Goal: Feedback & Contribution: Contribute content

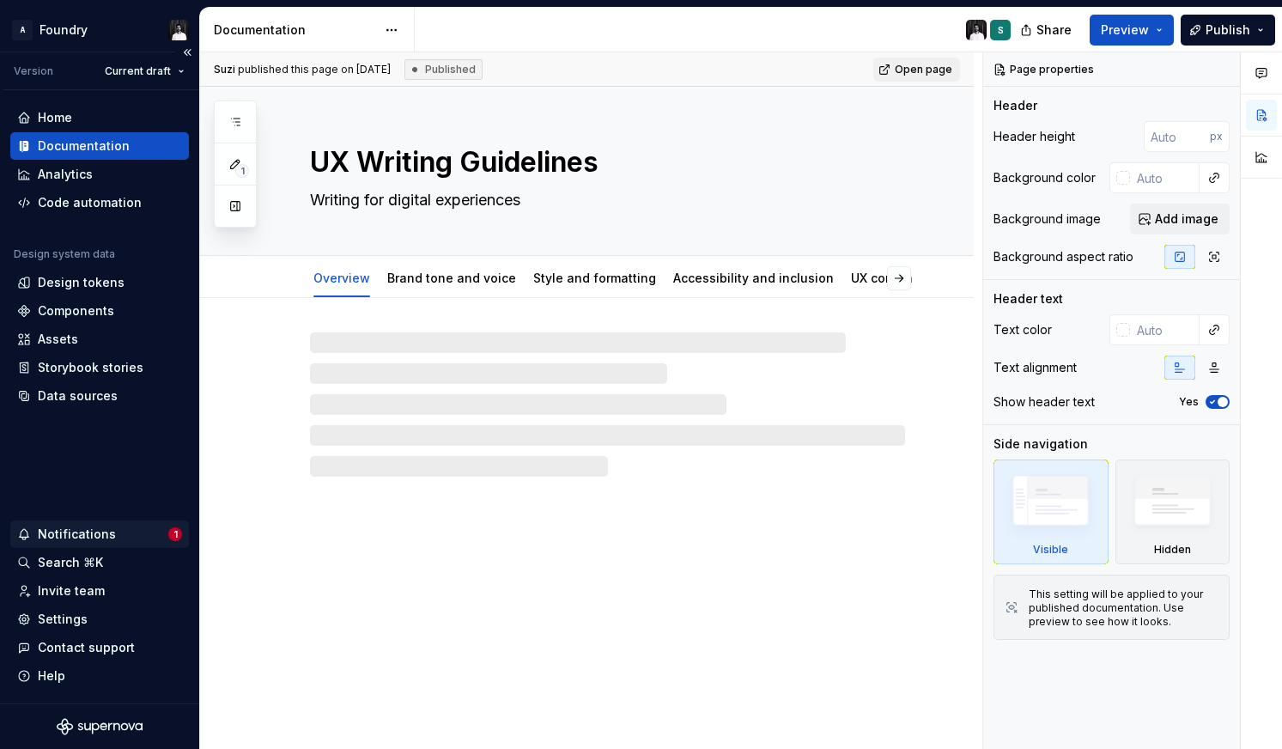
click at [101, 535] on div "Notifications" at bounding box center [77, 534] width 78 height 17
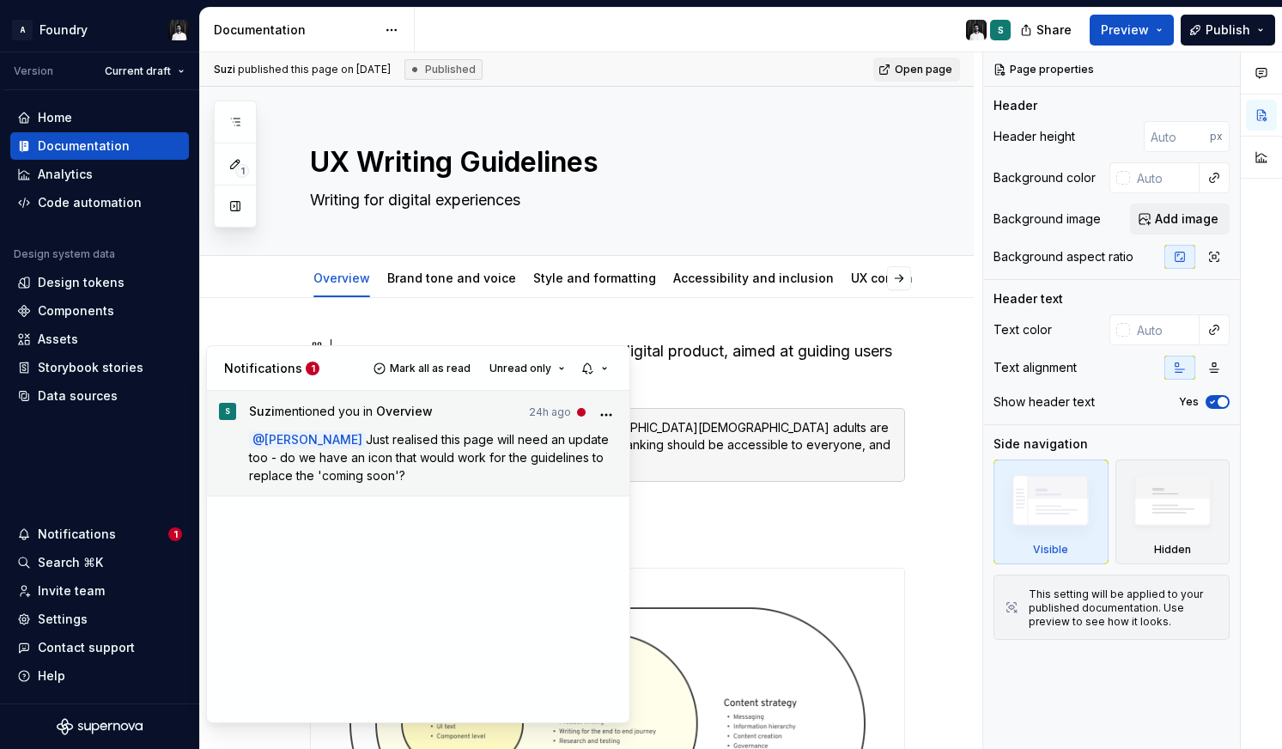
click at [491, 448] on p "@ [PERSON_NAME] Just realised this page will need an update too - do we have an…" at bounding box center [433, 457] width 369 height 54
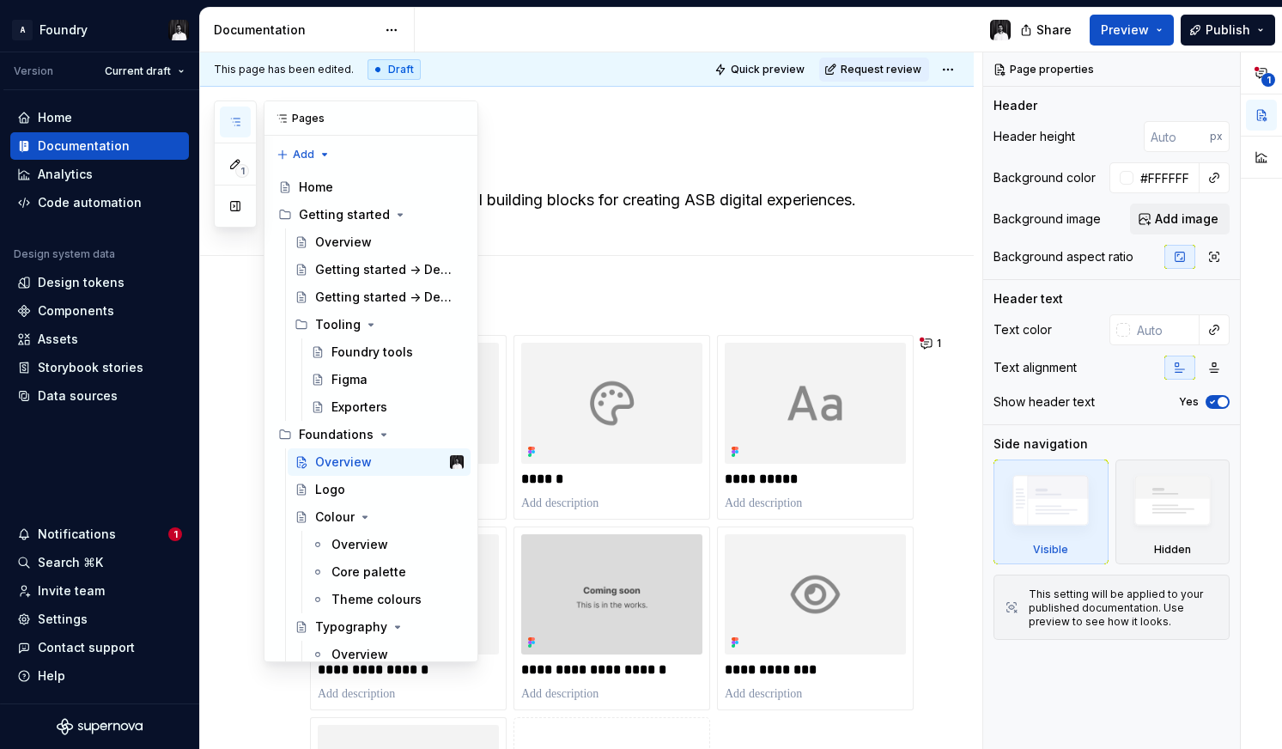
click at [240, 123] on icon "button" at bounding box center [235, 122] width 14 height 14
click at [342, 435] on div "Foundations" at bounding box center [336, 434] width 75 height 17
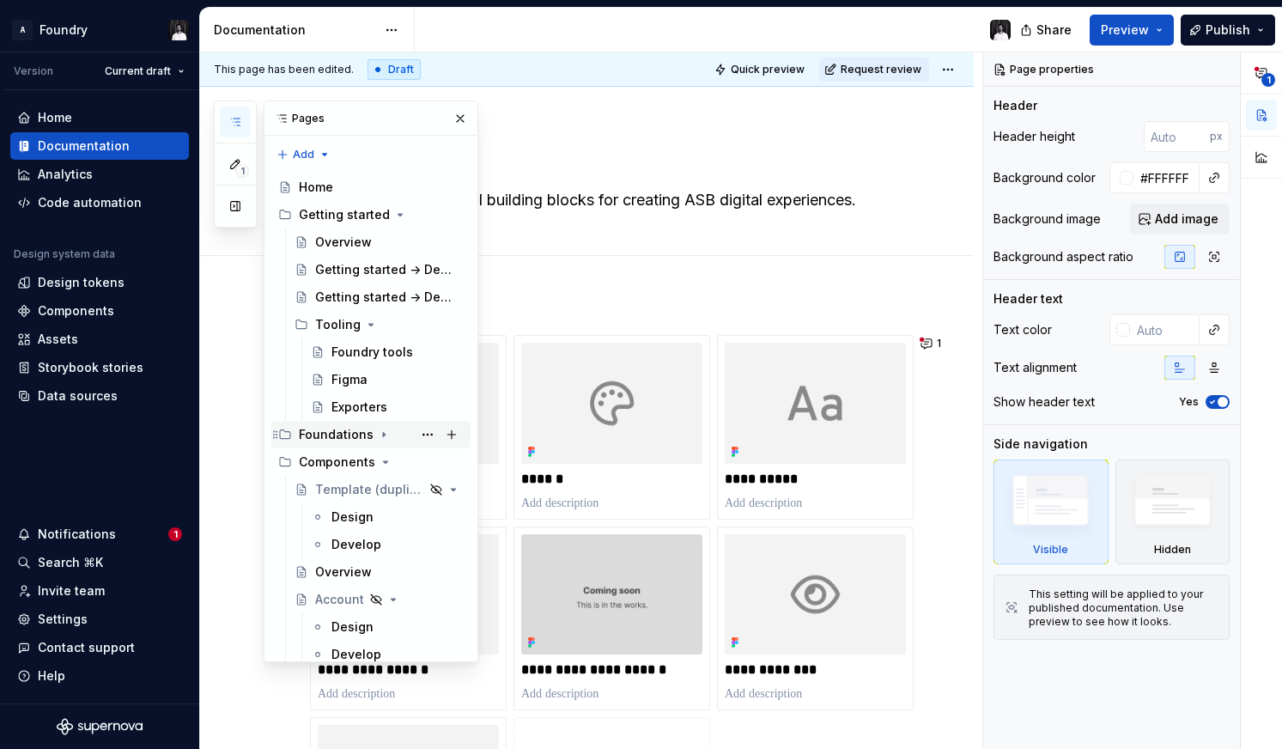
click at [342, 435] on div "Foundations" at bounding box center [336, 434] width 75 height 17
click at [336, 462] on div "Overview" at bounding box center [343, 461] width 57 height 17
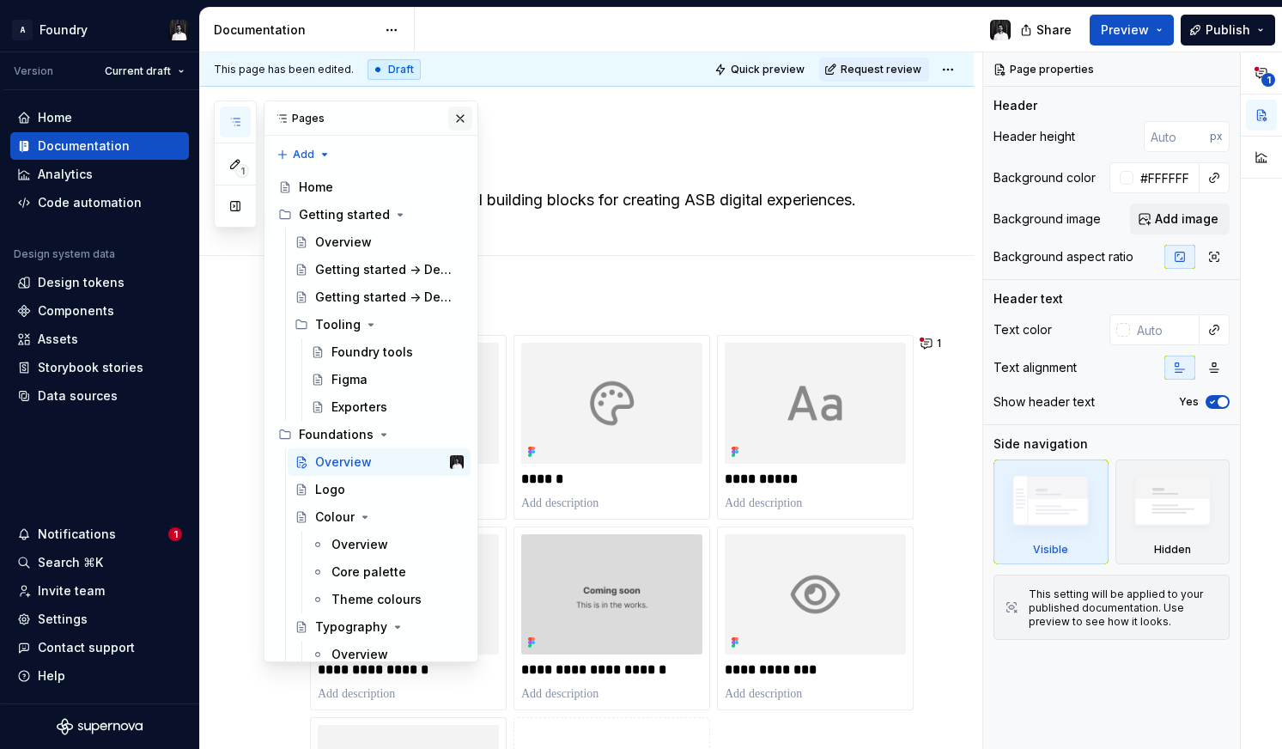
click at [463, 121] on button "button" at bounding box center [460, 118] width 24 height 24
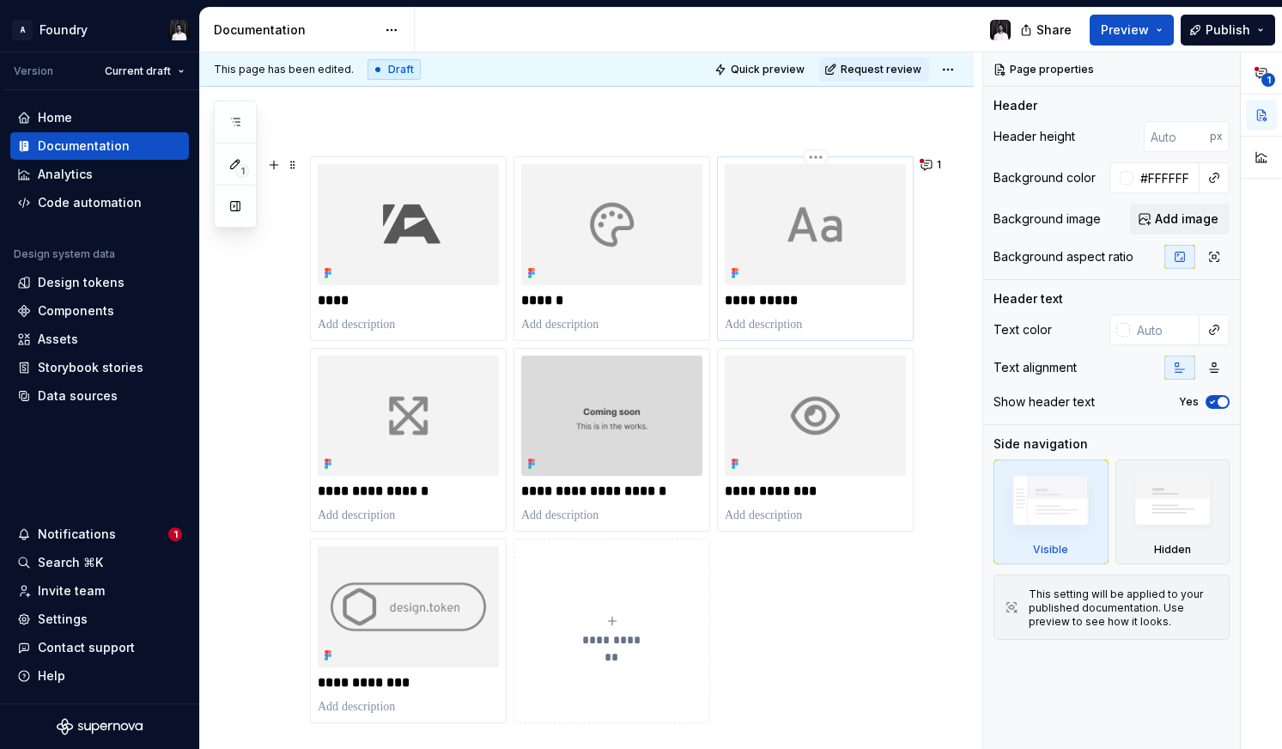
scroll to position [191, 0]
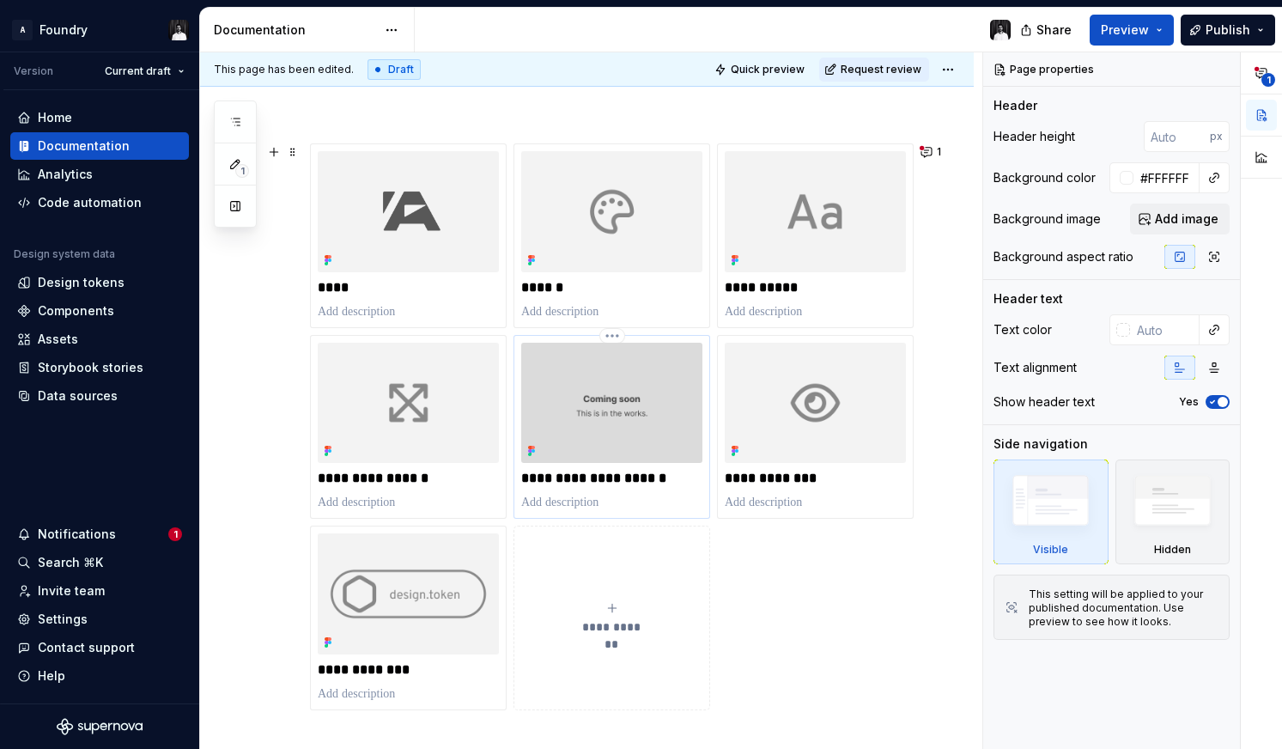
click at [640, 410] on img at bounding box center [611, 403] width 181 height 121
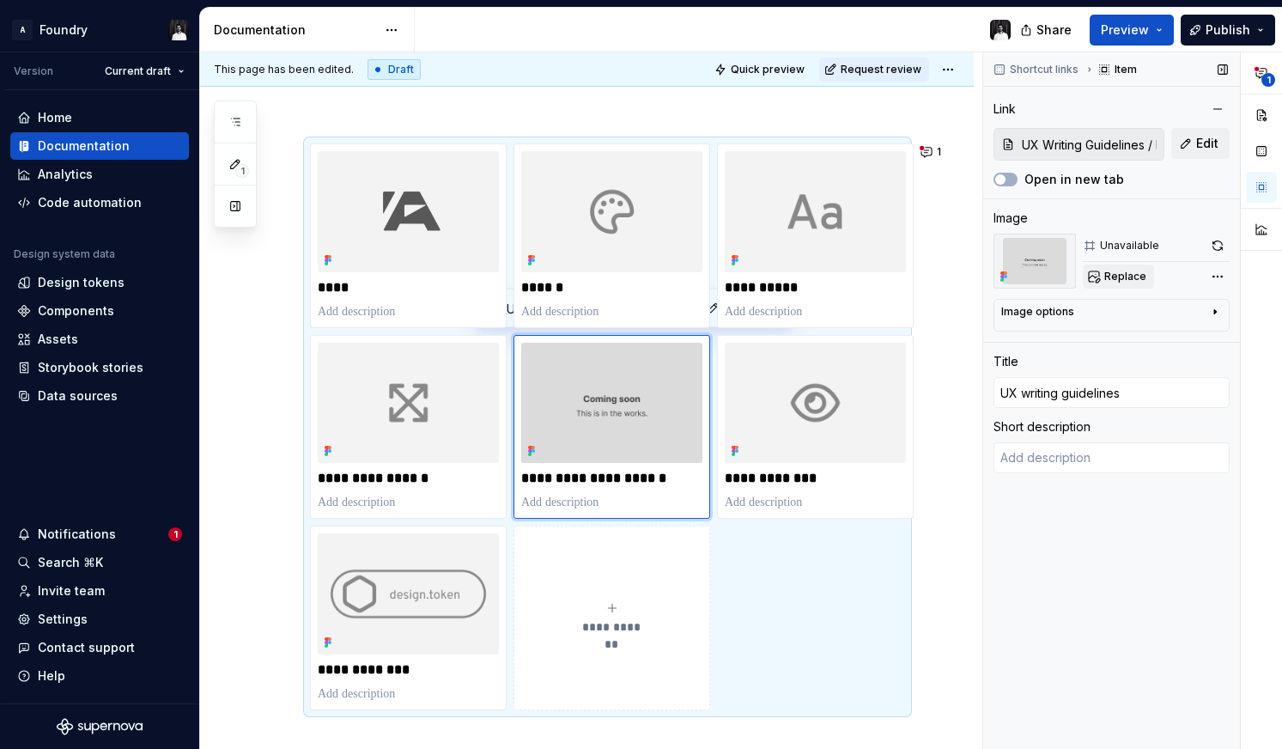
click at [1120, 277] on span "Replace" at bounding box center [1125, 277] width 42 height 14
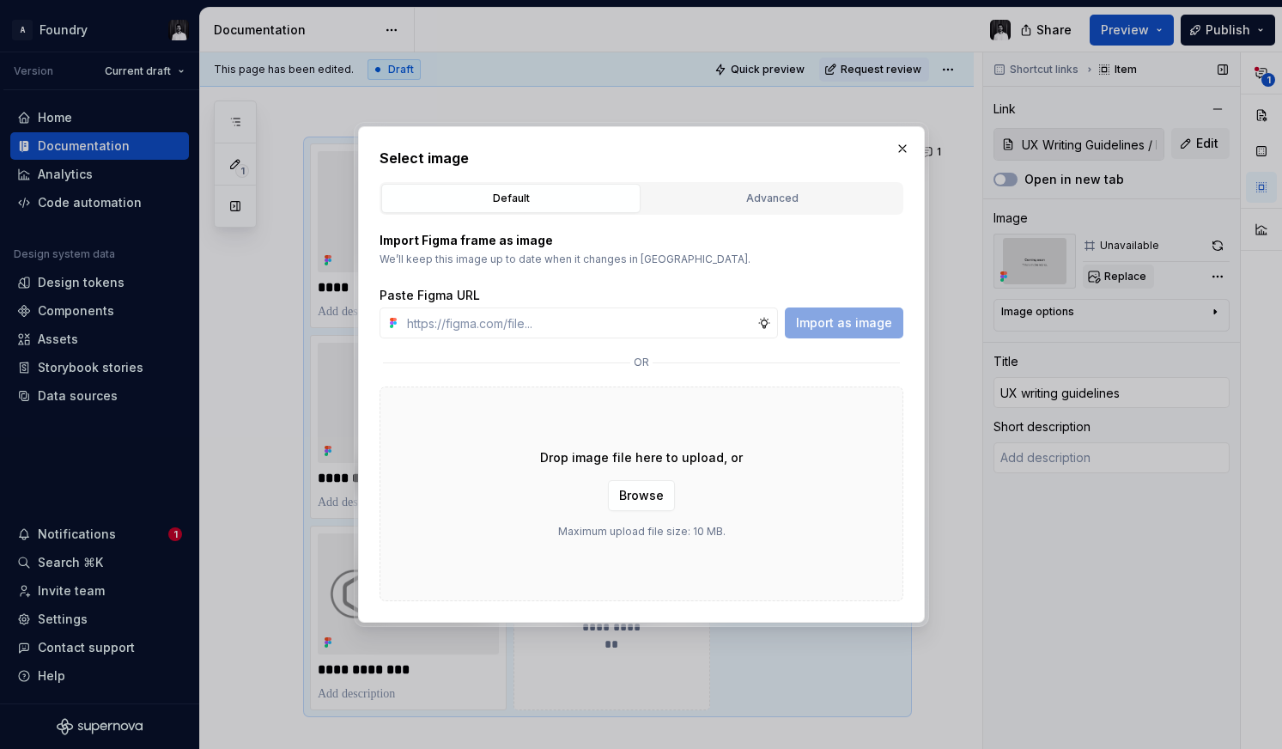
type textarea "*"
type input "[URL][DOMAIN_NAME]"
type textarea "*"
type input "[URL][DOMAIN_NAME]"
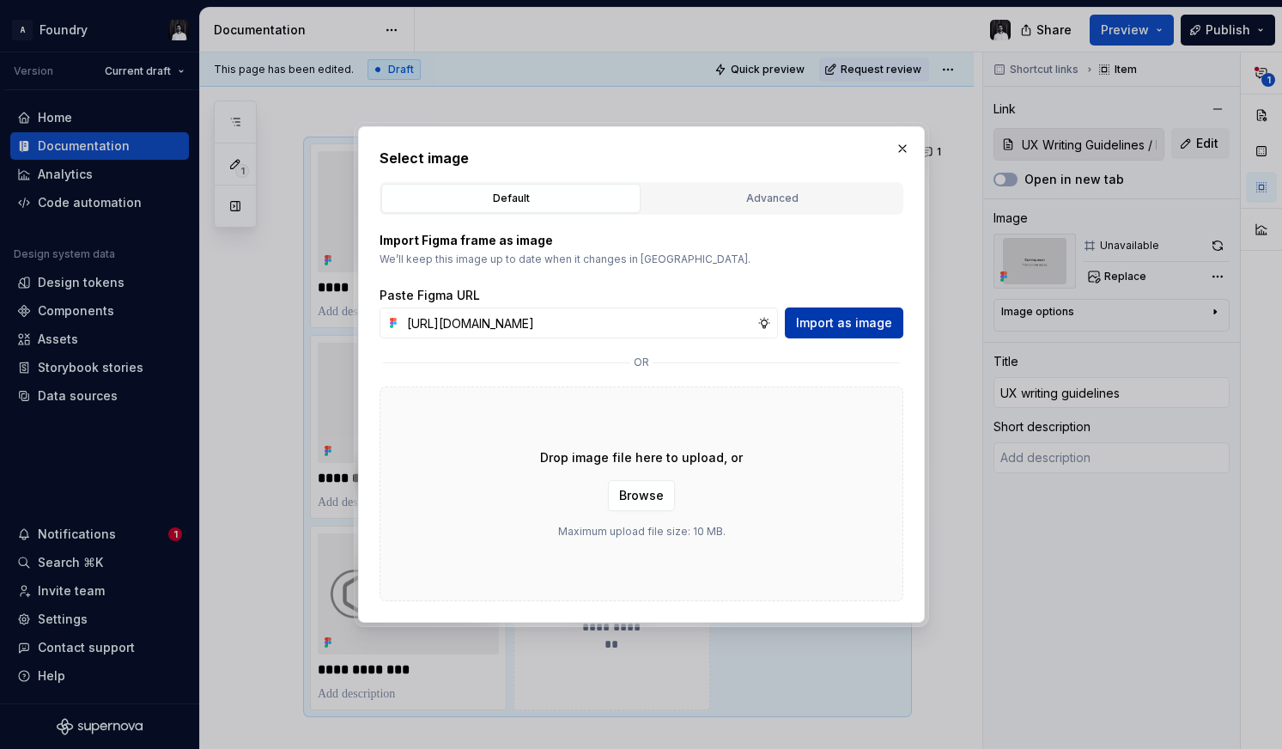
scroll to position [0, 0]
click at [846, 327] on span "Import as image" at bounding box center [844, 322] width 96 height 17
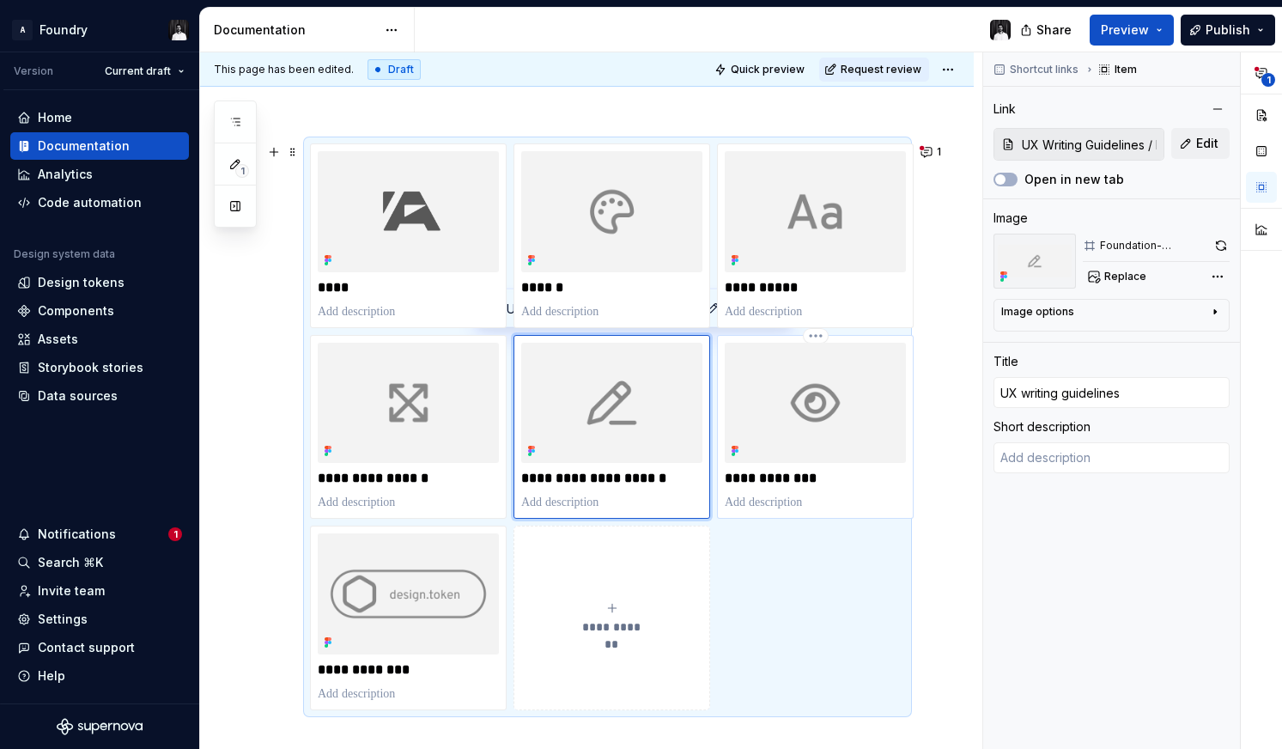
type textarea "*"
type input "Foundations / Accessibility"
type input "Accessibility"
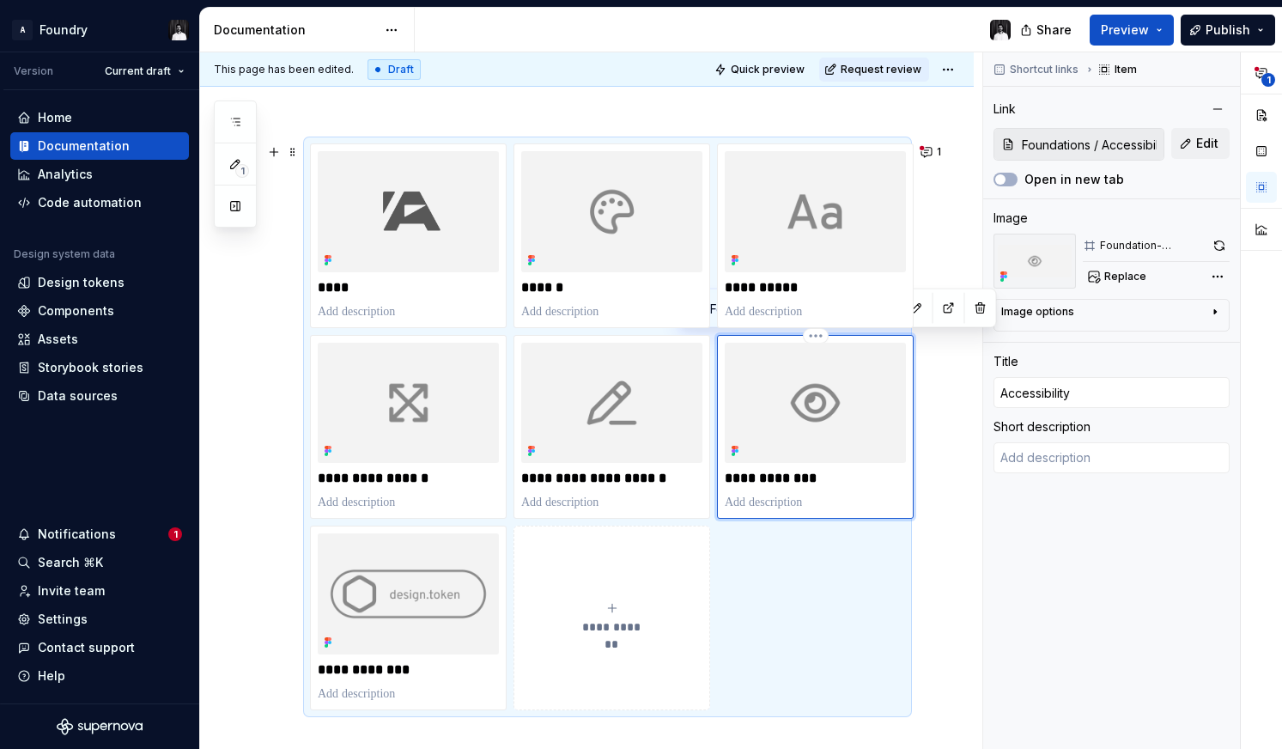
click at [797, 380] on img at bounding box center [815, 403] width 181 height 121
click at [1216, 238] on button "button" at bounding box center [1219, 246] width 21 height 24
type textarea "*"
type input "Typography"
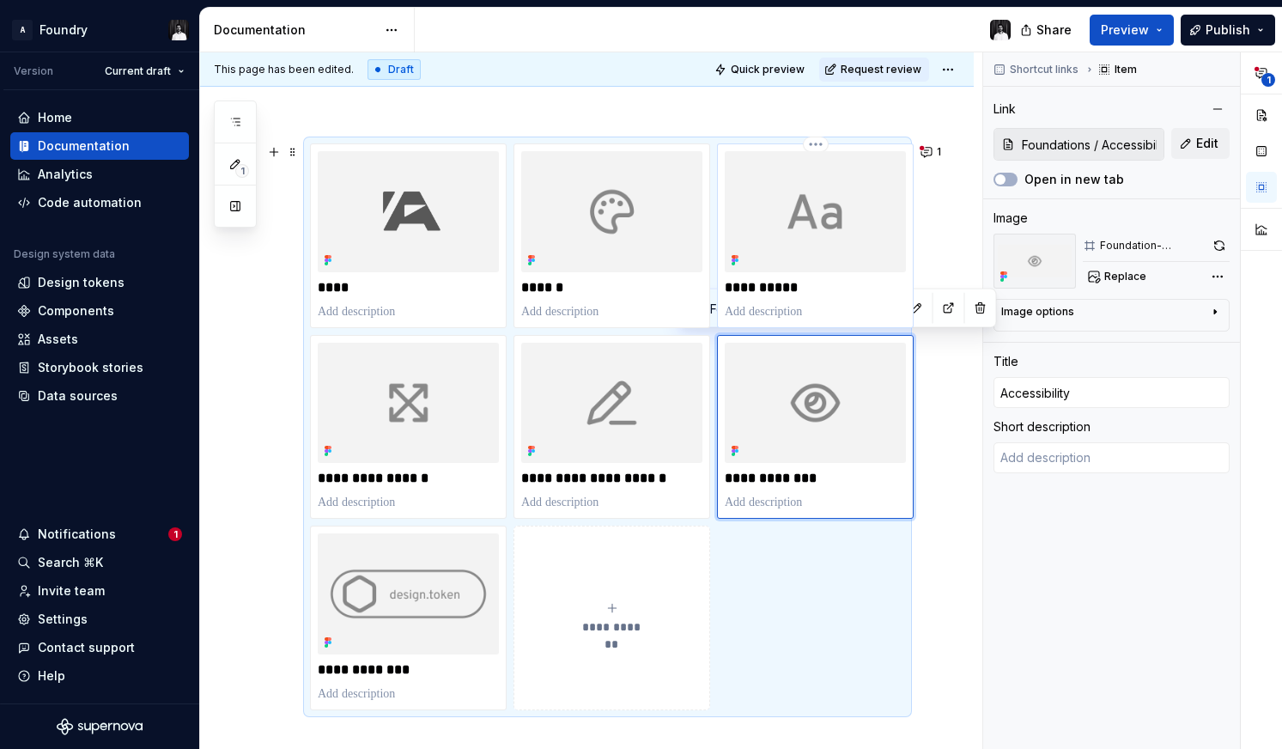
type input "Typography"
click at [807, 235] on img at bounding box center [815, 211] width 181 height 121
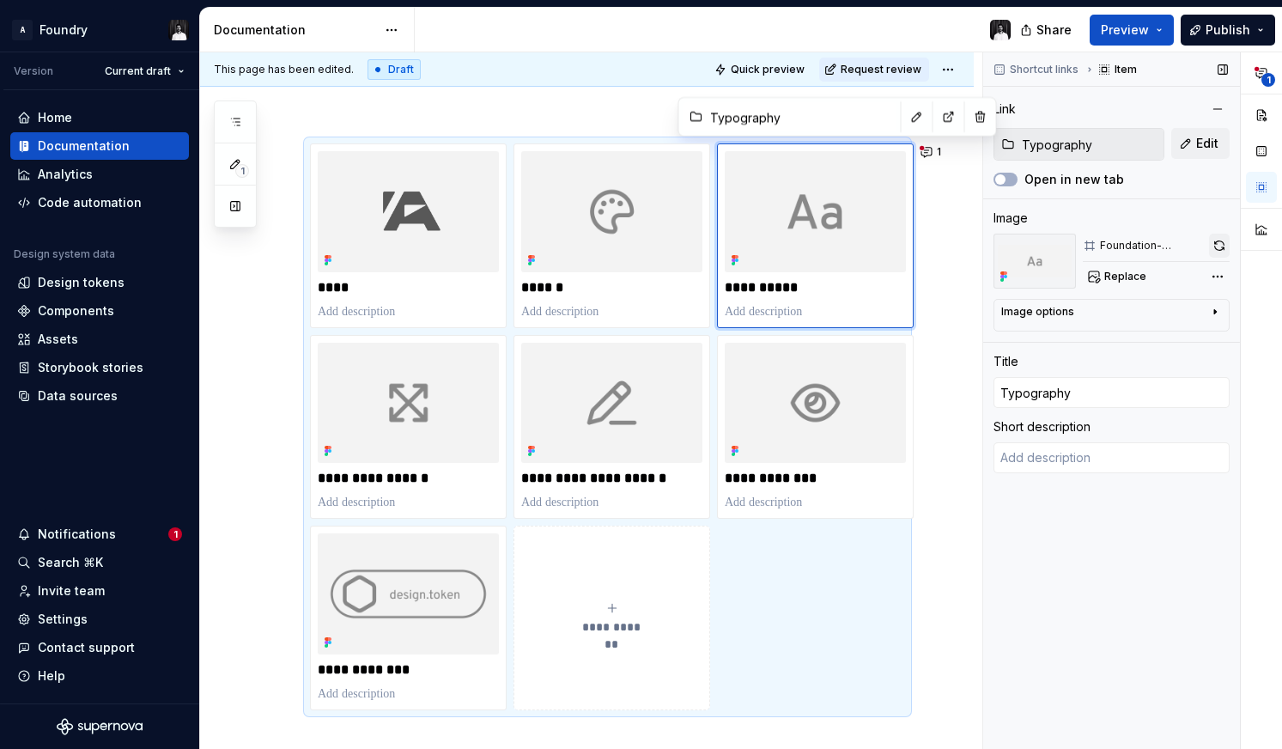
click at [1219, 244] on button "button" at bounding box center [1219, 246] width 21 height 24
type textarea "*"
type input "Colour"
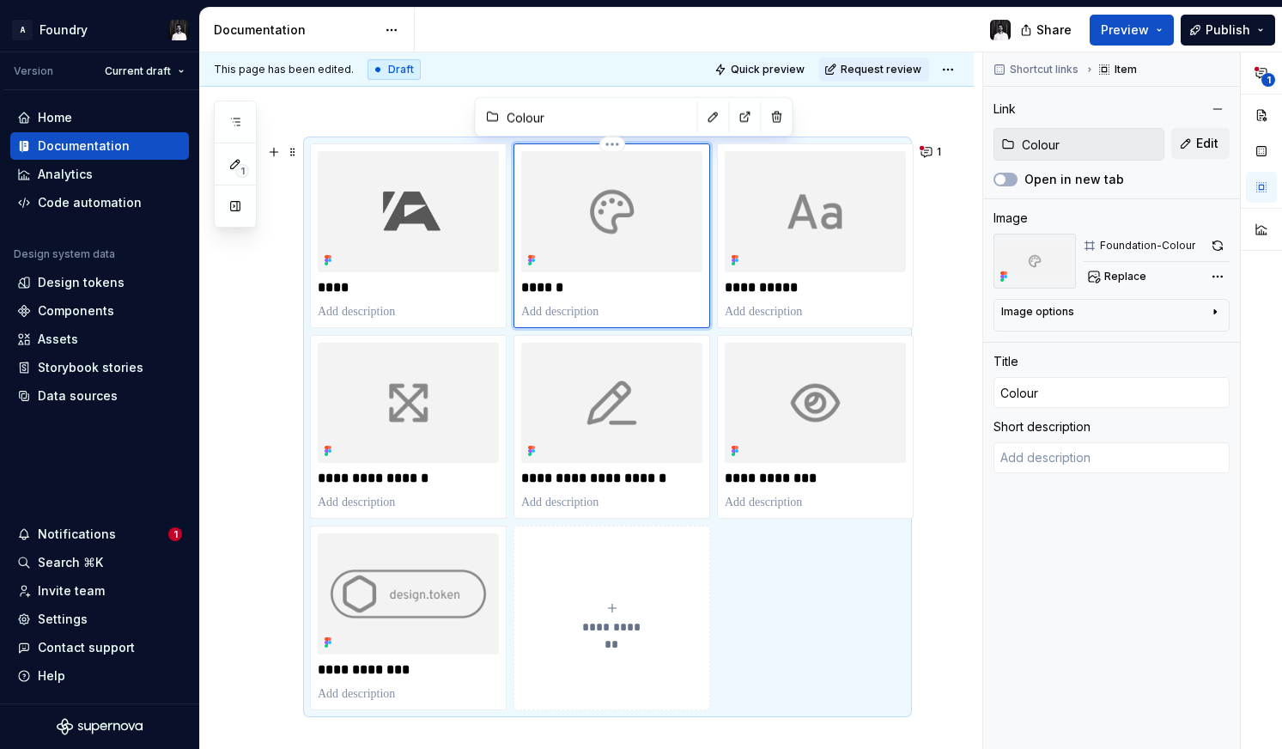
click at [611, 216] on img at bounding box center [611, 211] width 181 height 121
click at [1219, 243] on button "button" at bounding box center [1218, 246] width 24 height 24
type textarea "*"
type input "Foundations / Spacing and size"
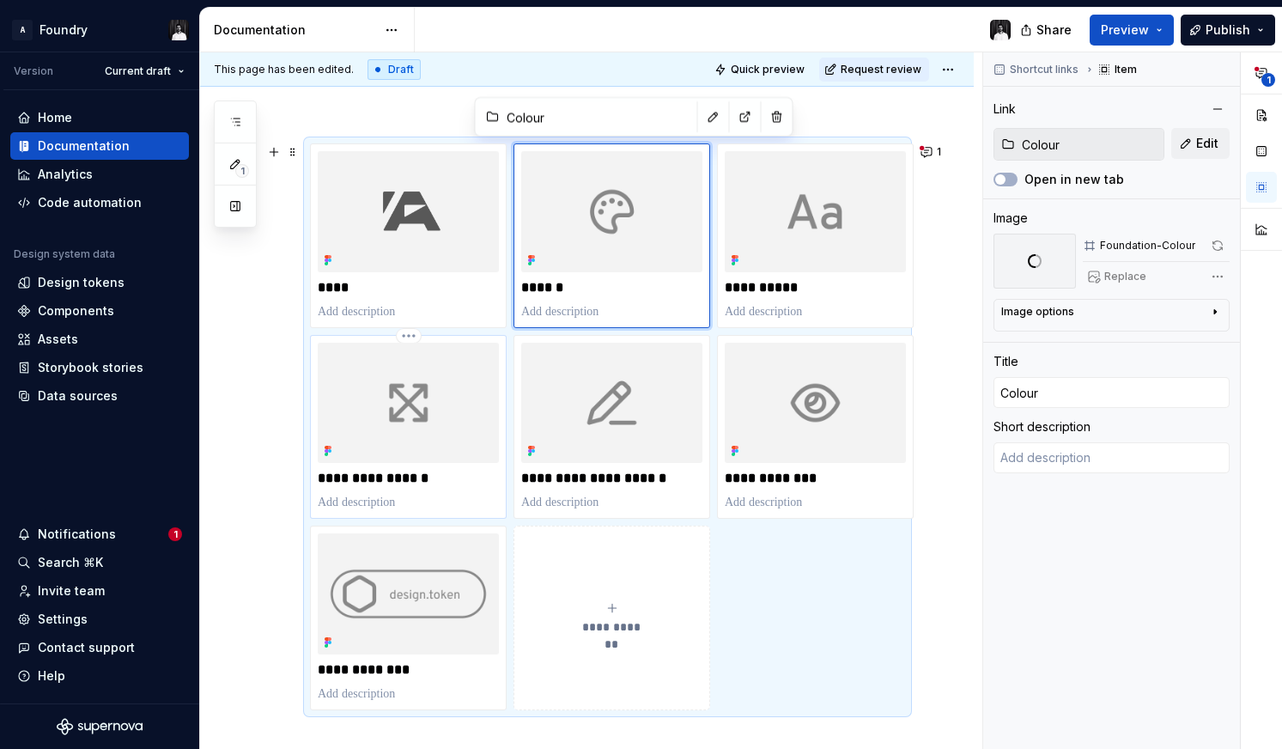
type input "Spacing and size"
click at [433, 406] on img at bounding box center [408, 403] width 181 height 121
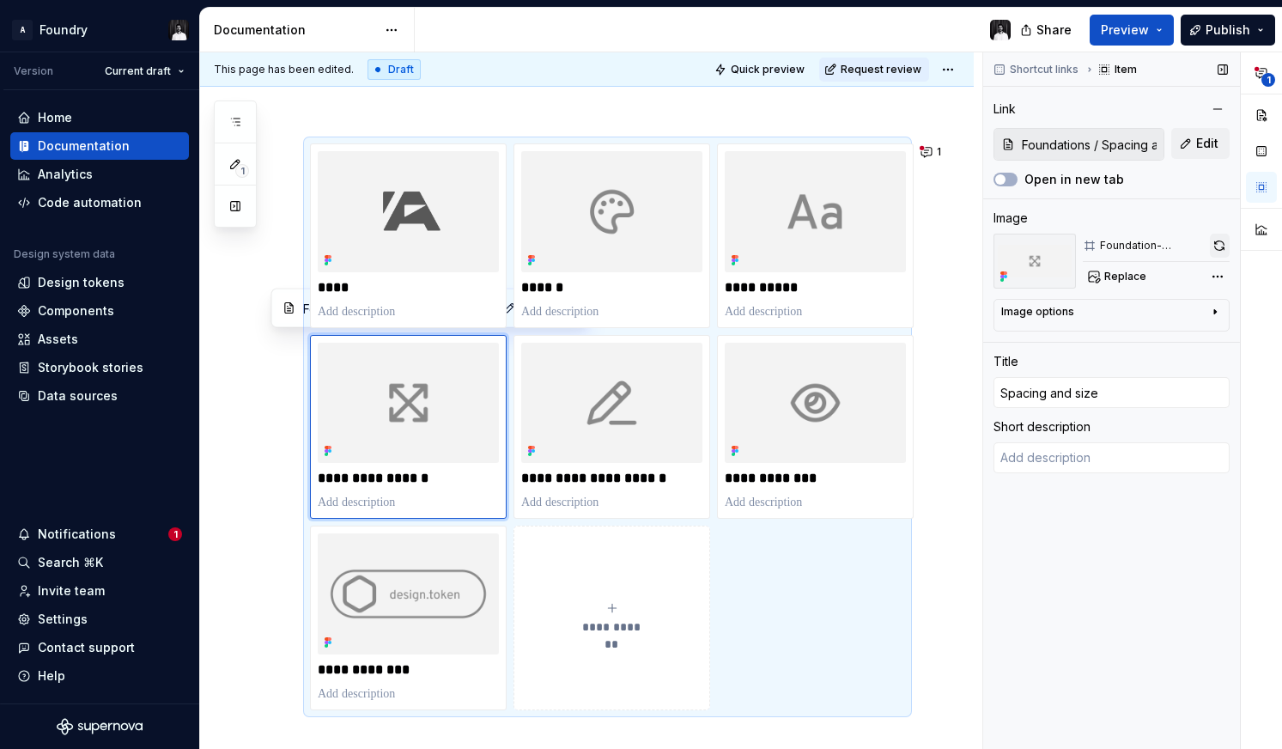
click at [1223, 240] on button "button" at bounding box center [1220, 246] width 20 height 24
click at [599, 245] on img at bounding box center [611, 211] width 181 height 121
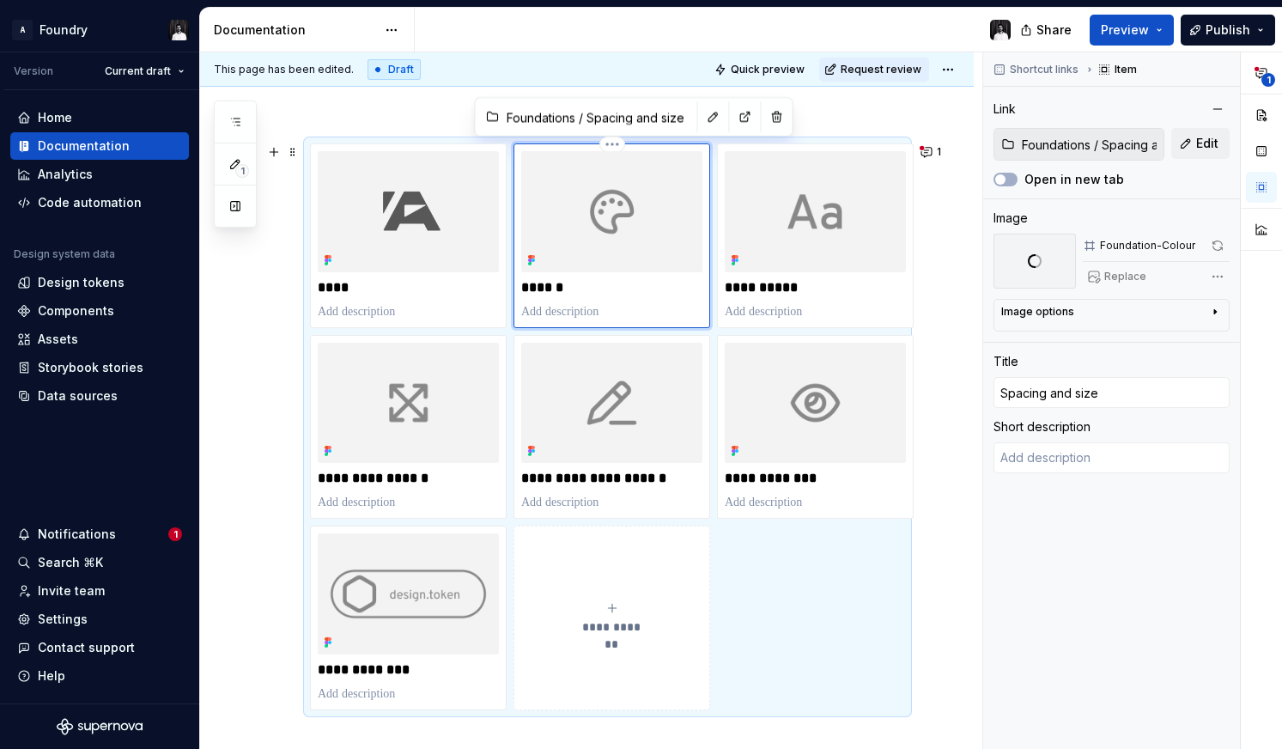
type textarea "*"
type input "Colour"
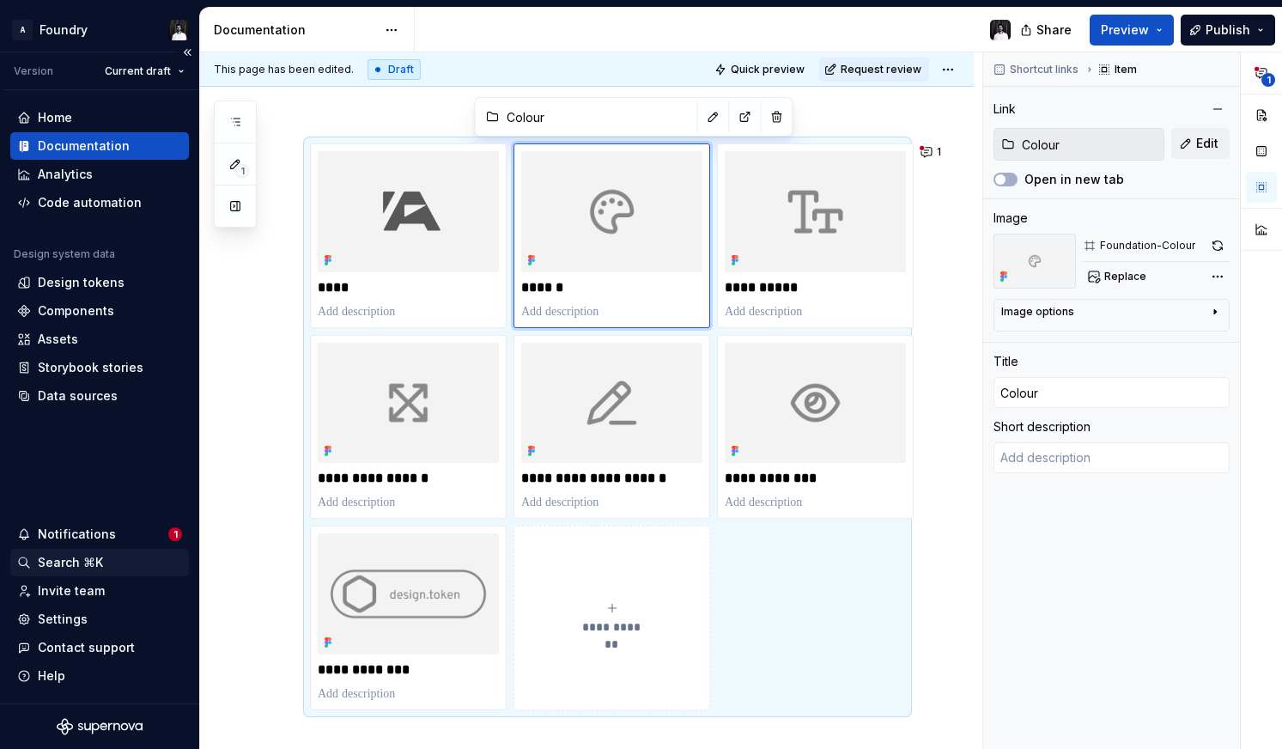
type textarea "*"
click at [939, 148] on button "1" at bounding box center [931, 152] width 33 height 24
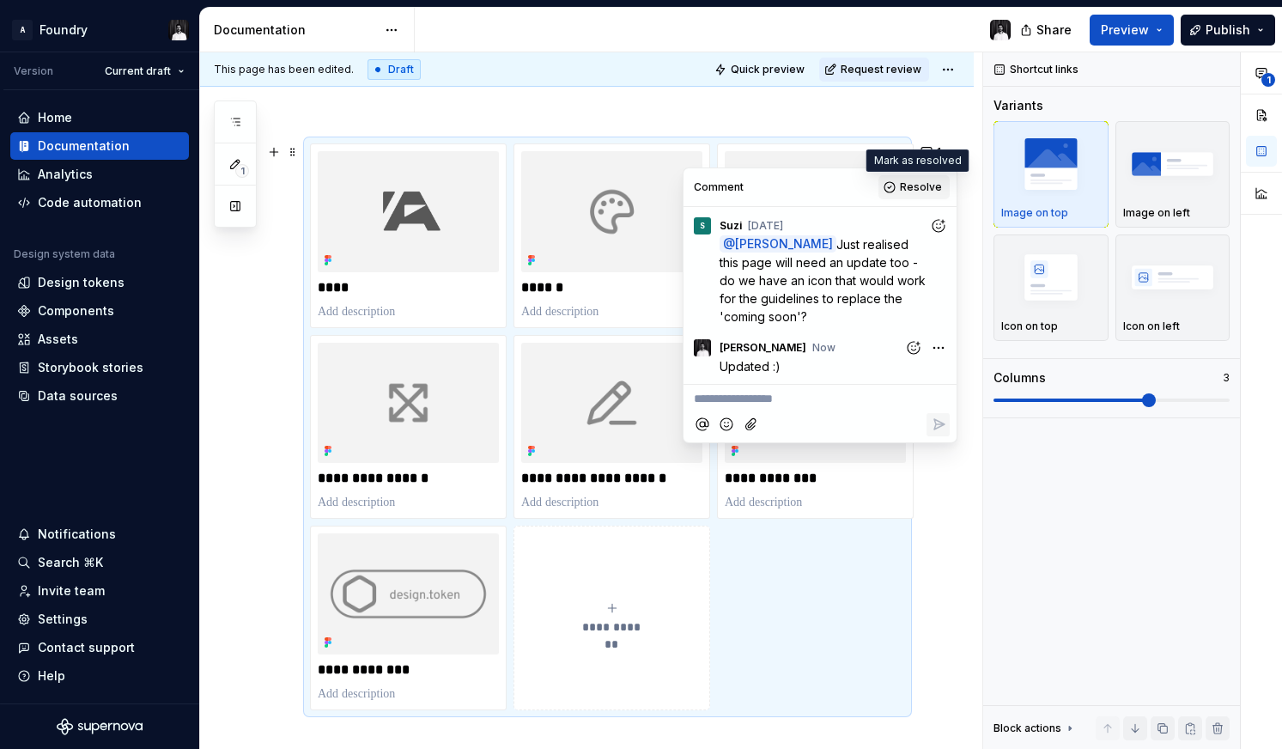
click at [932, 189] on span "Resolve" at bounding box center [921, 187] width 42 height 14
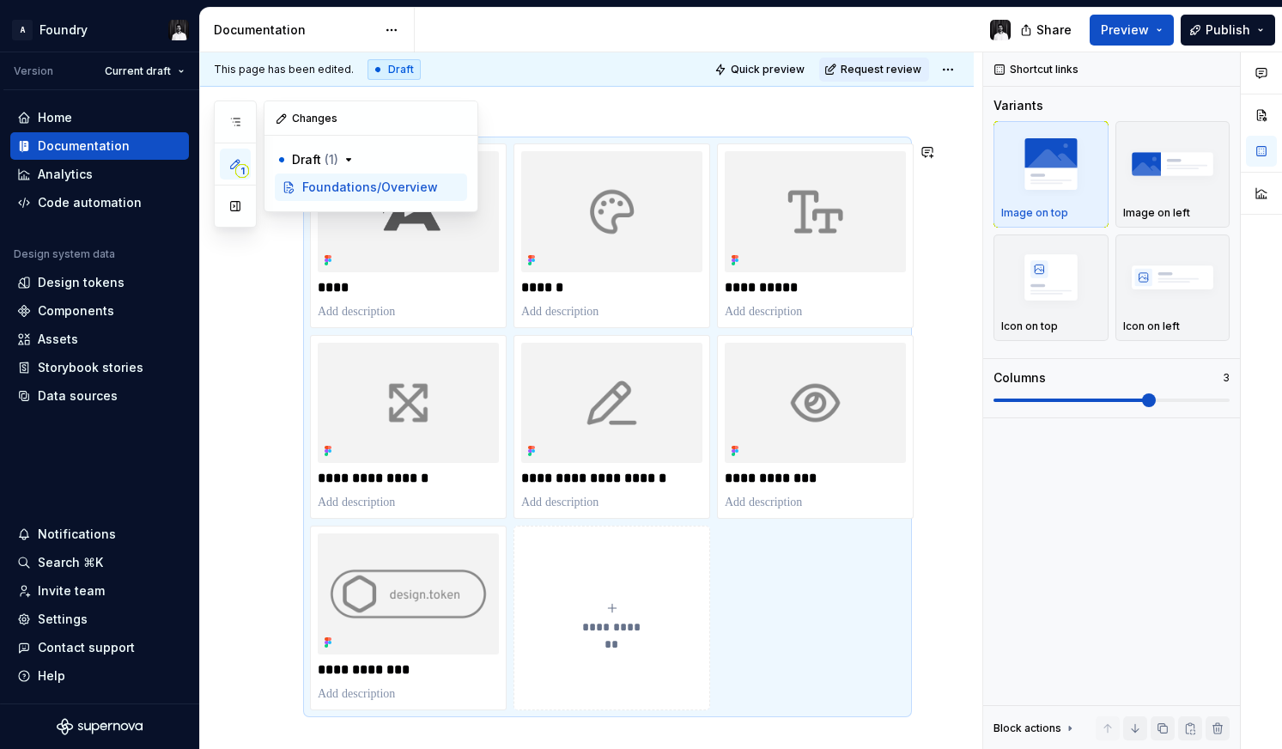
click at [239, 167] on span "1" at bounding box center [242, 171] width 14 height 14
click at [1149, 27] on span "Preview" at bounding box center [1125, 29] width 48 height 17
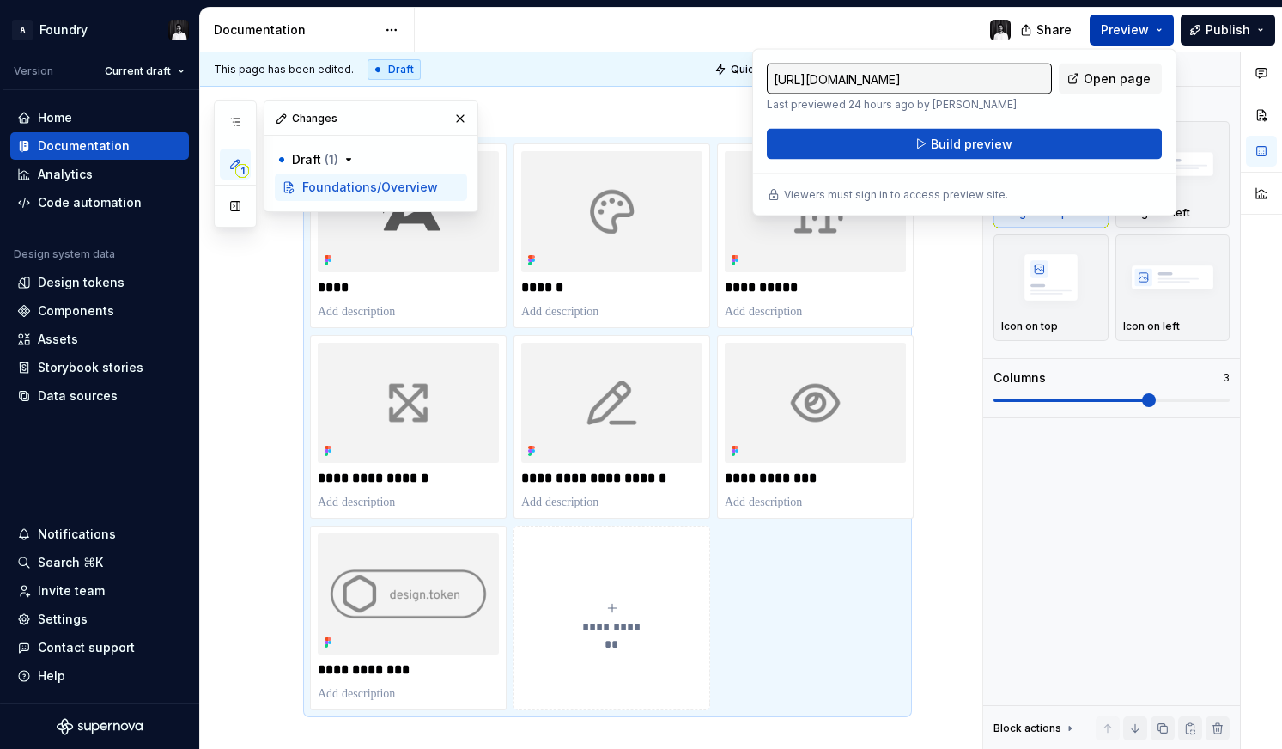
click at [1164, 27] on button "Preview" at bounding box center [1132, 30] width 84 height 31
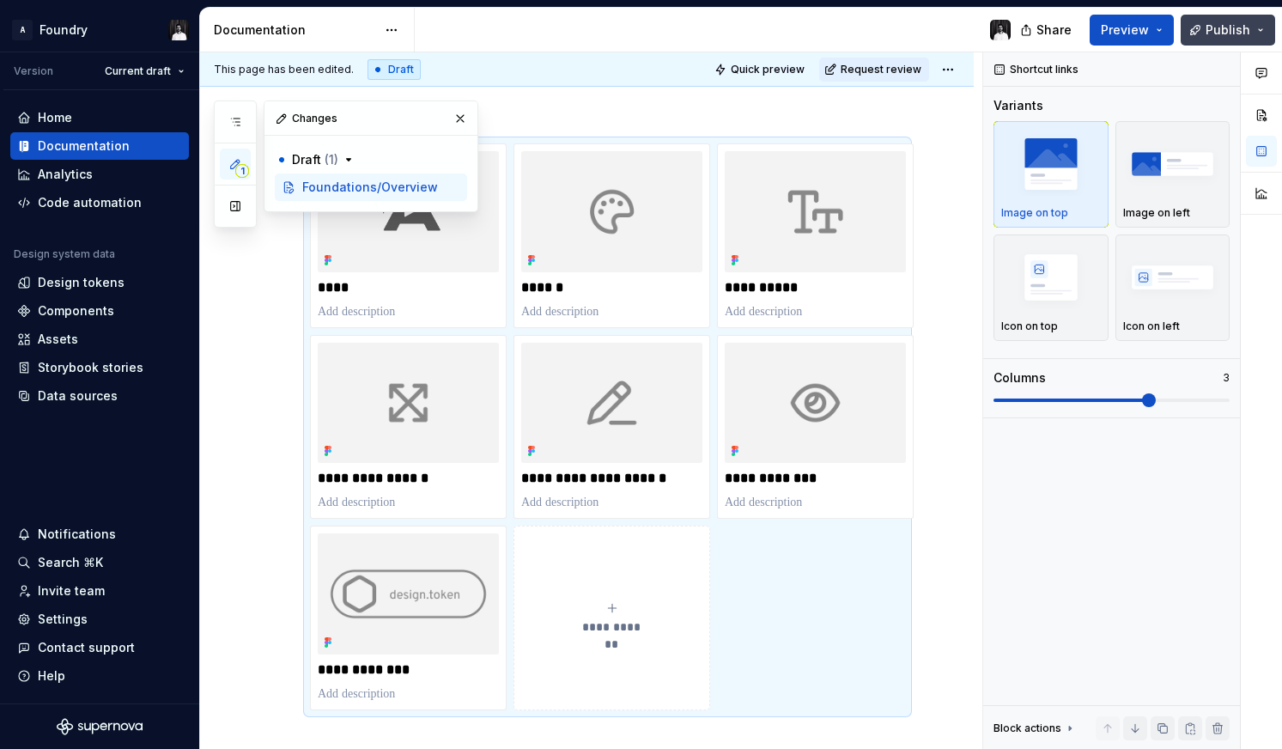
click at [1242, 25] on span "Publish" at bounding box center [1228, 29] width 45 height 17
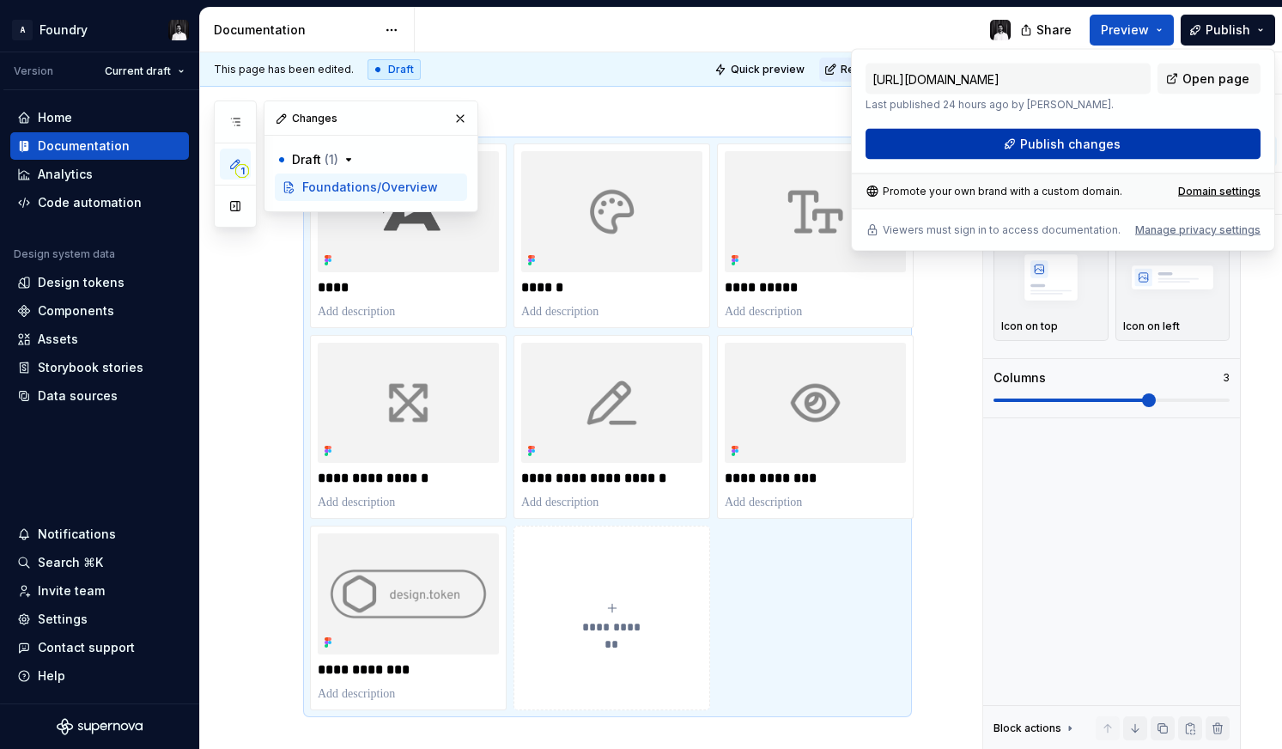
click at [1094, 134] on button "Publish changes" at bounding box center [1063, 144] width 395 height 31
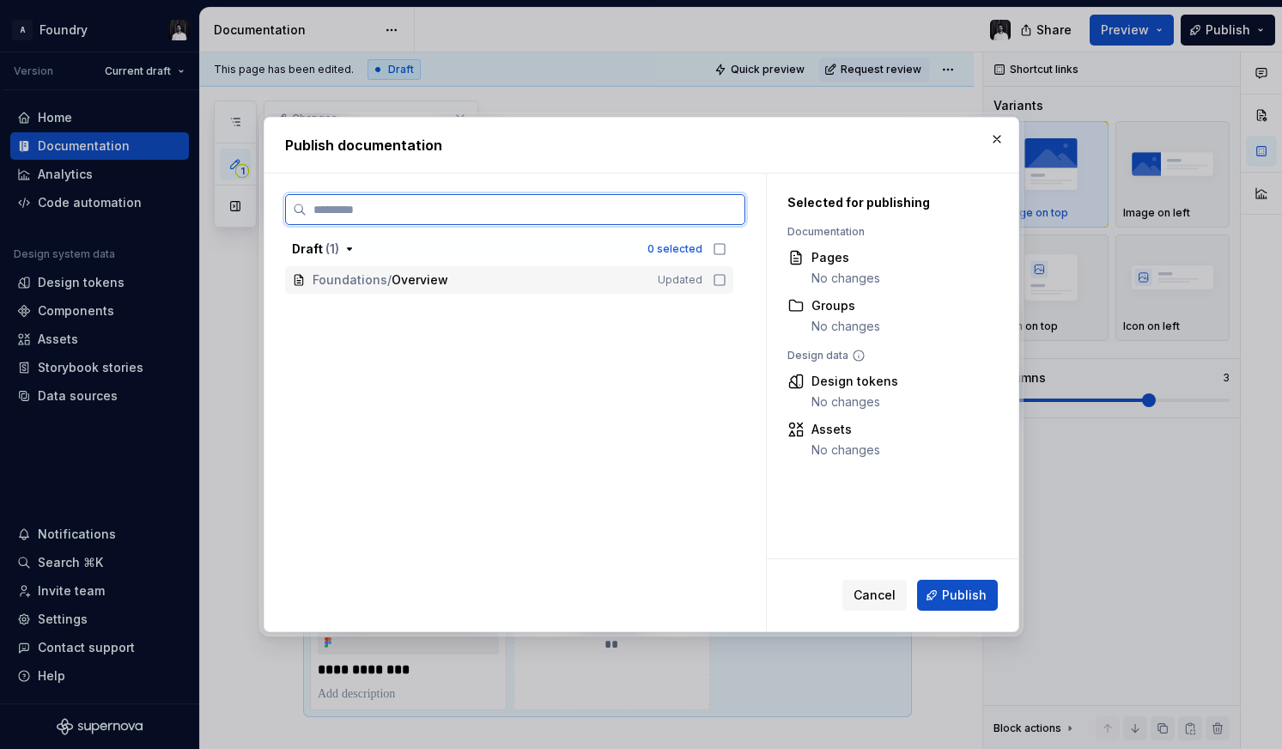
click at [725, 285] on icon at bounding box center [719, 280] width 10 height 10
click at [725, 282] on icon at bounding box center [719, 279] width 11 height 11
click at [726, 282] on icon at bounding box center [720, 280] width 14 height 14
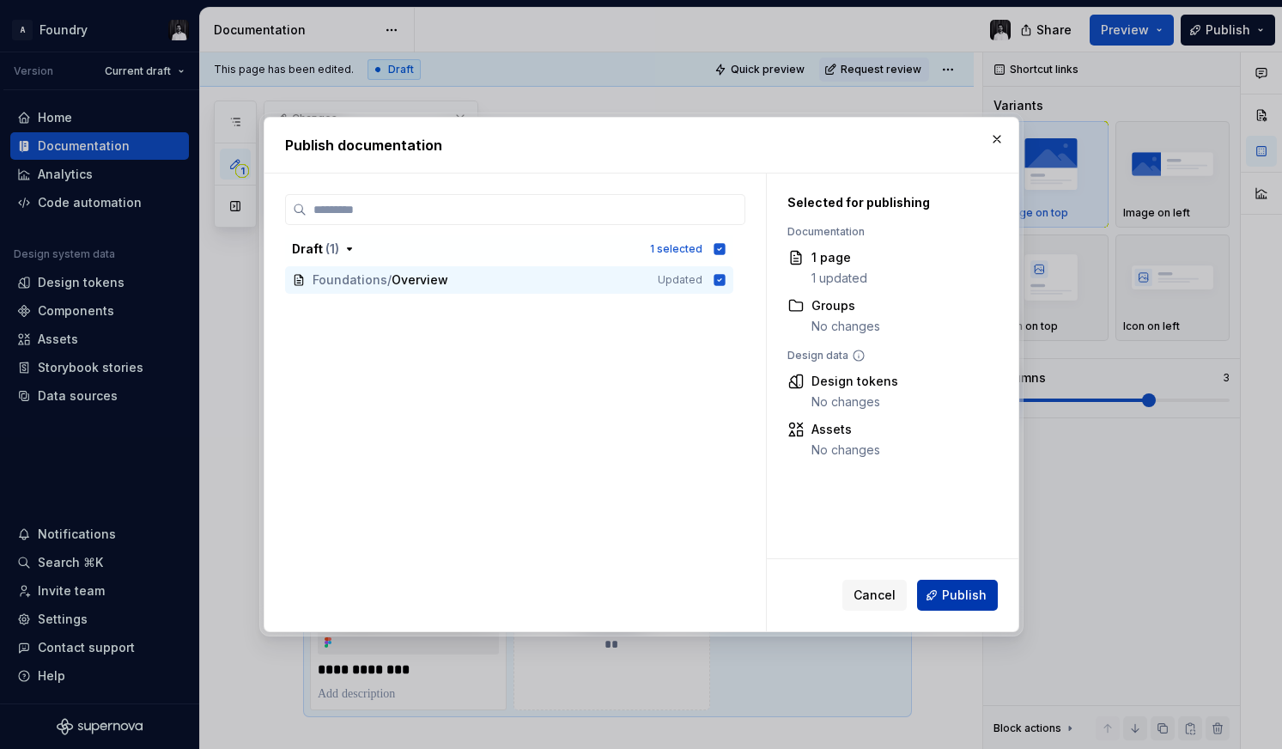
click at [968, 598] on span "Publish" at bounding box center [964, 595] width 45 height 17
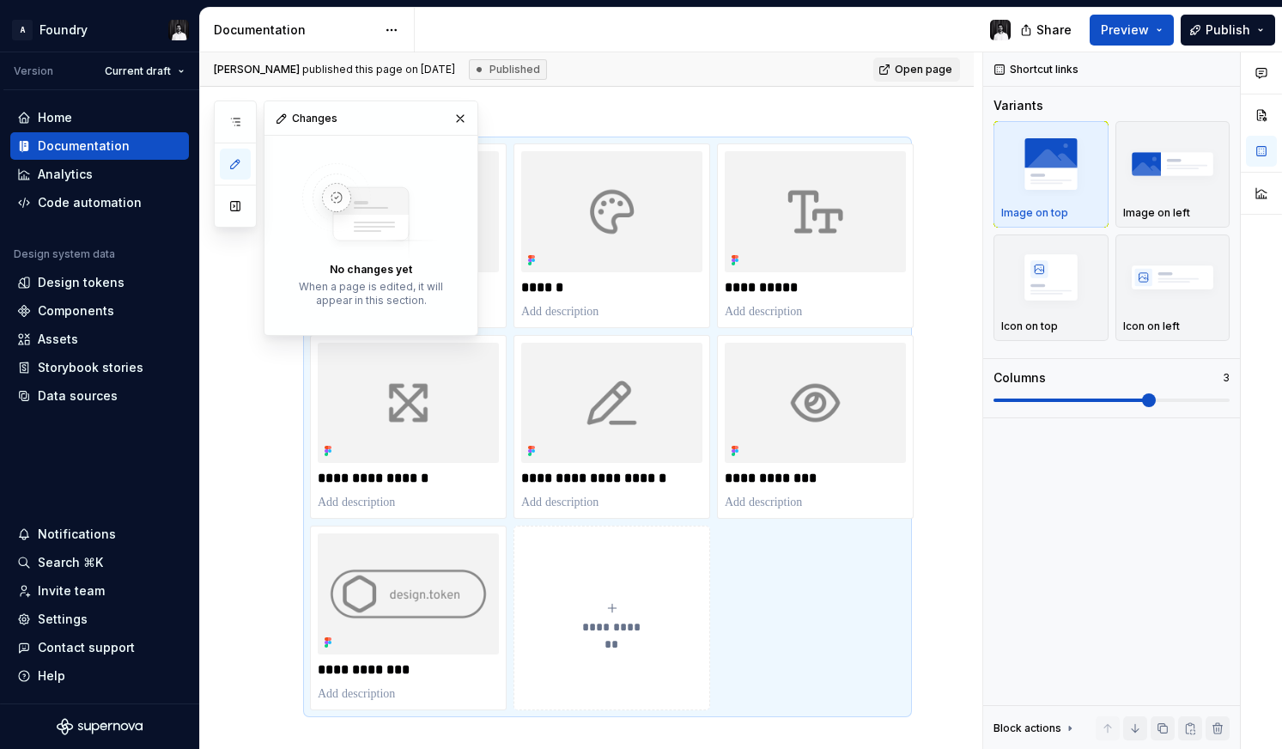
type textarea "*"
